Goal: Find specific page/section: Find specific page/section

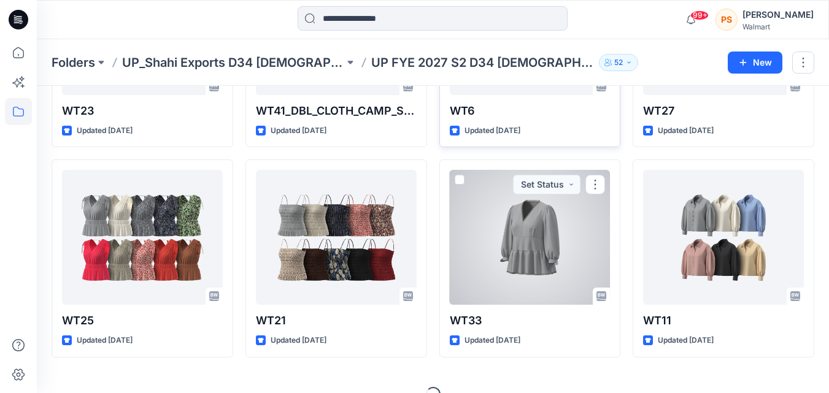
scroll to position [422, 0]
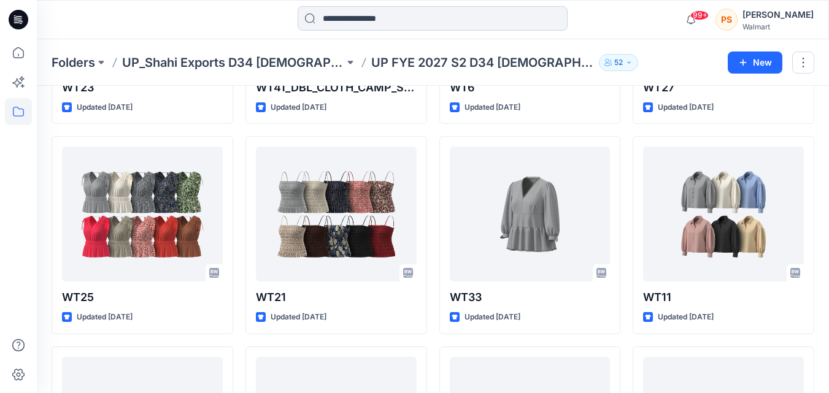
click at [349, 22] on input at bounding box center [433, 18] width 270 height 25
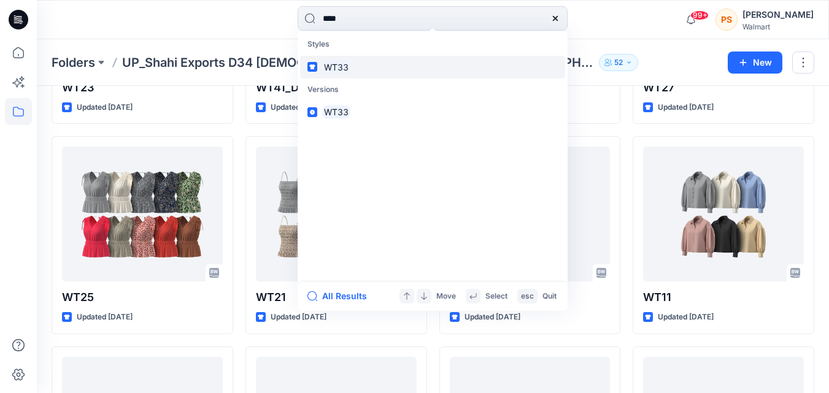
type input "****"
click at [426, 61] on link "WT33" at bounding box center [432, 67] width 265 height 23
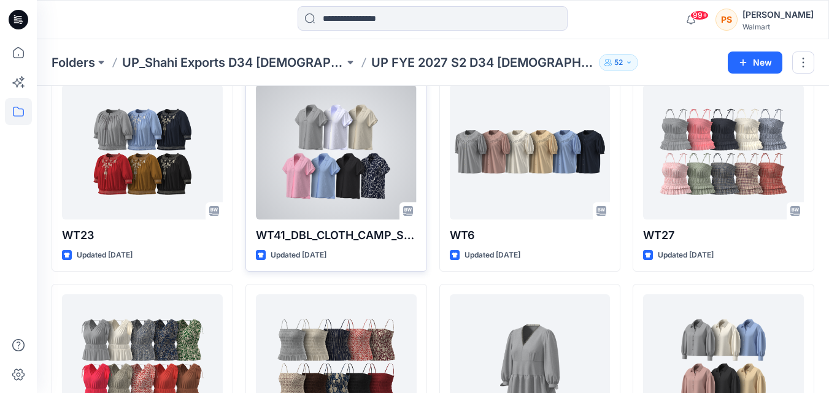
scroll to position [360, 0]
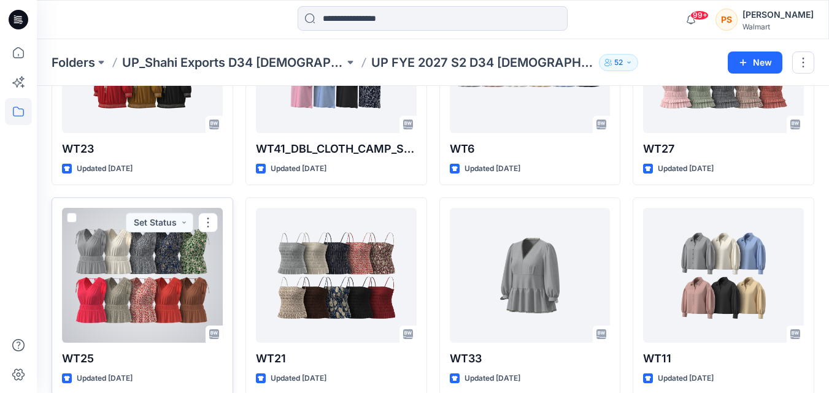
click at [192, 266] on div at bounding box center [142, 275] width 161 height 135
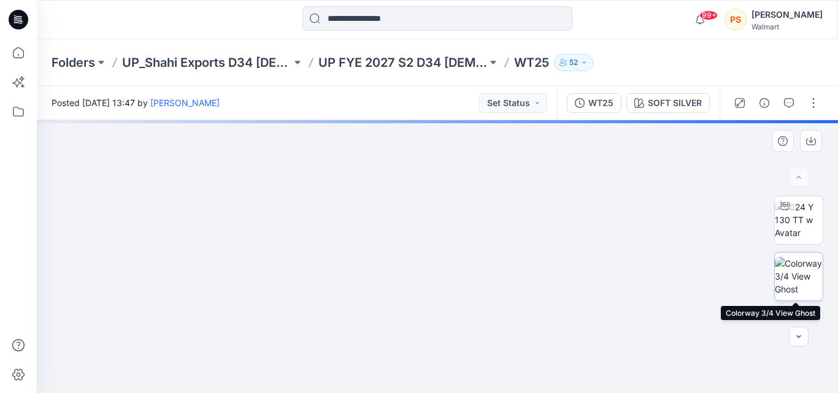
click at [792, 274] on img at bounding box center [799, 276] width 48 height 39
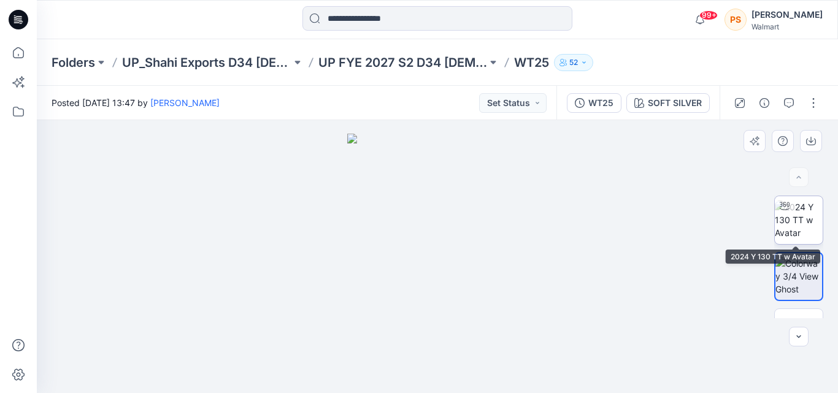
click at [785, 218] on img at bounding box center [799, 220] width 48 height 39
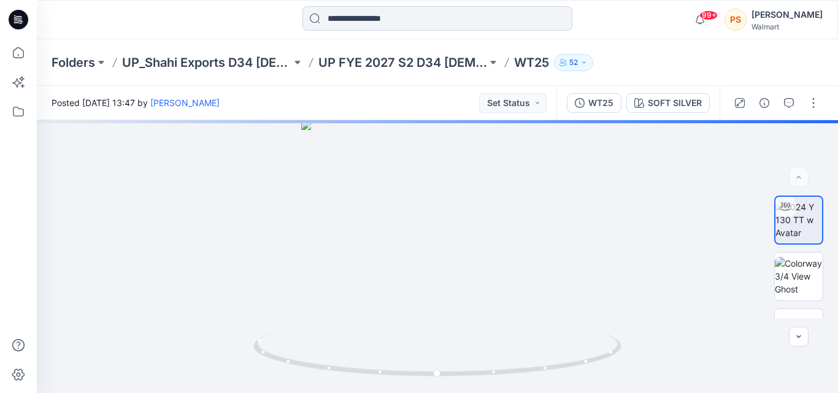
click at [404, 18] on input at bounding box center [438, 18] width 270 height 25
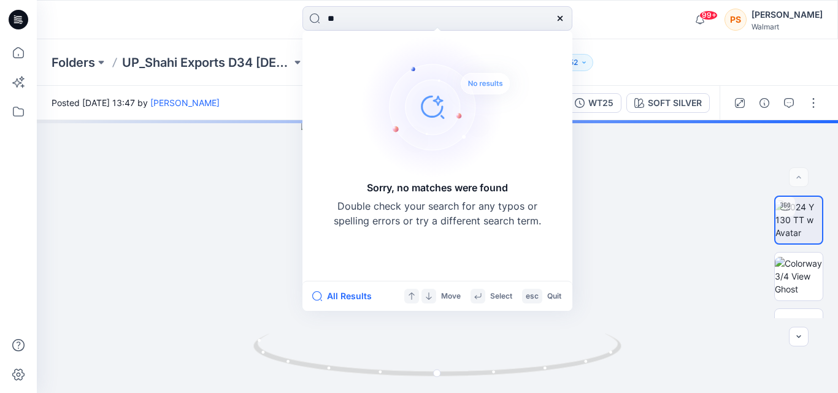
type input "*"
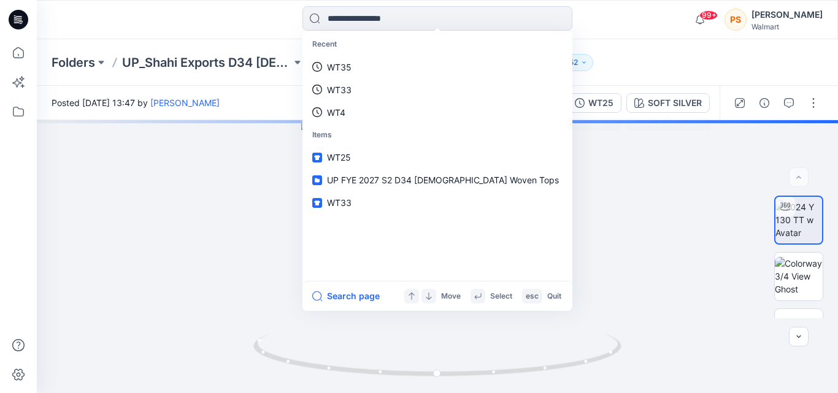
click at [673, 62] on div "Folders UP_Shahi Exports D34 [DEMOGRAPHIC_DATA] Tops UP FYE 2027 S2 D34 [DEMOGR…" at bounding box center [390, 62] width 676 height 17
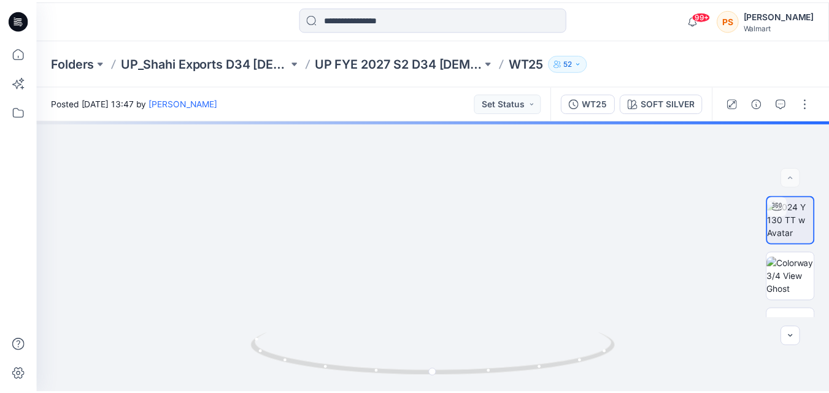
scroll to position [360, 0]
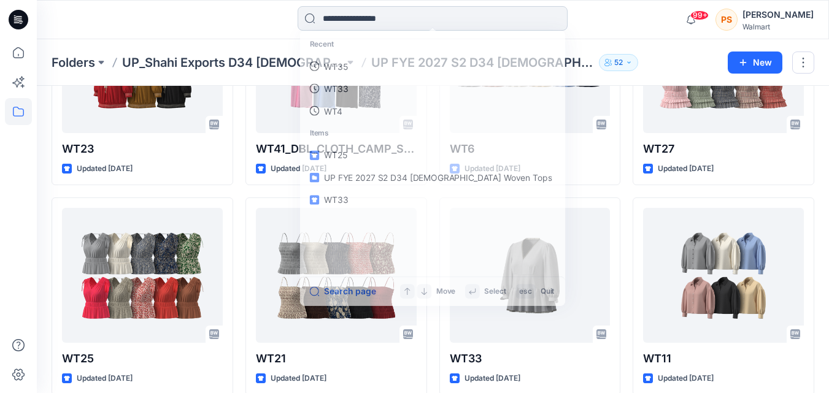
click at [345, 25] on input at bounding box center [433, 18] width 270 height 25
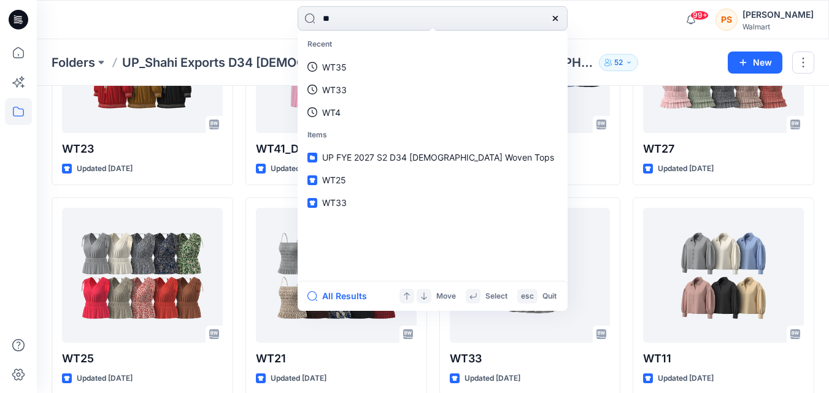
scroll to position [299, 0]
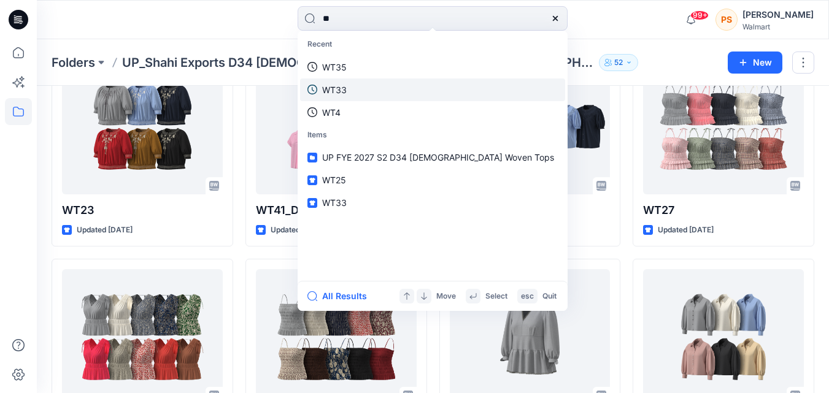
type input "**"
click at [430, 96] on link "WT33" at bounding box center [432, 90] width 265 height 23
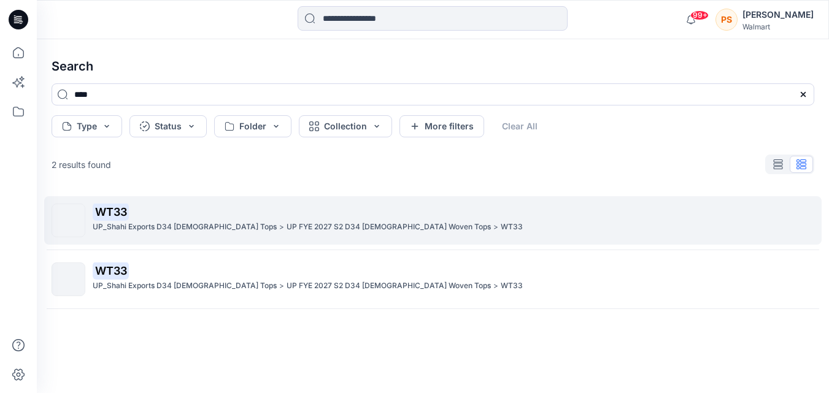
click at [309, 216] on p "WT33" at bounding box center [453, 212] width 721 height 17
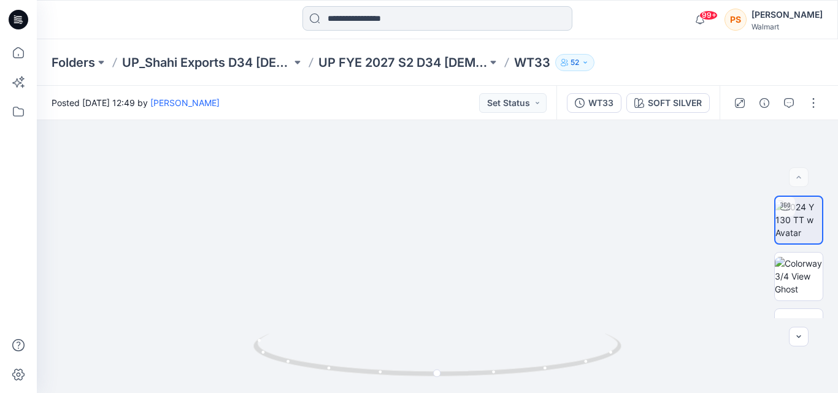
drag, startPoint x: 348, startPoint y: 9, endPoint x: 346, endPoint y: 20, distance: 11.2
click at [347, 11] on input at bounding box center [438, 18] width 270 height 25
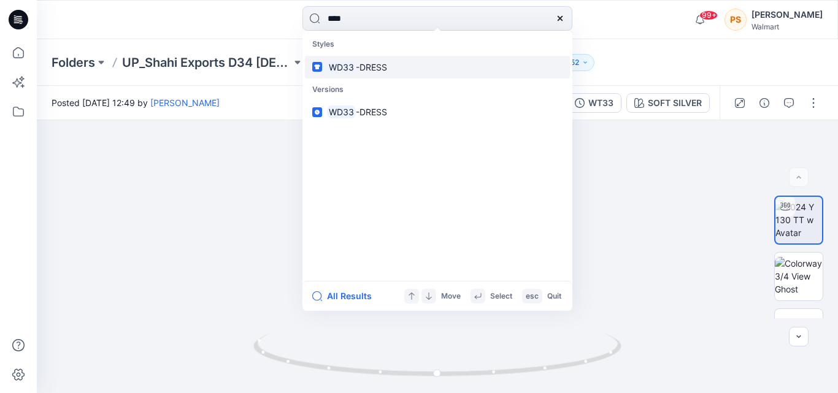
type input "****"
click at [452, 70] on link "WD33 -DRESS" at bounding box center [437, 67] width 265 height 23
